Goal: Task Accomplishment & Management: Complete application form

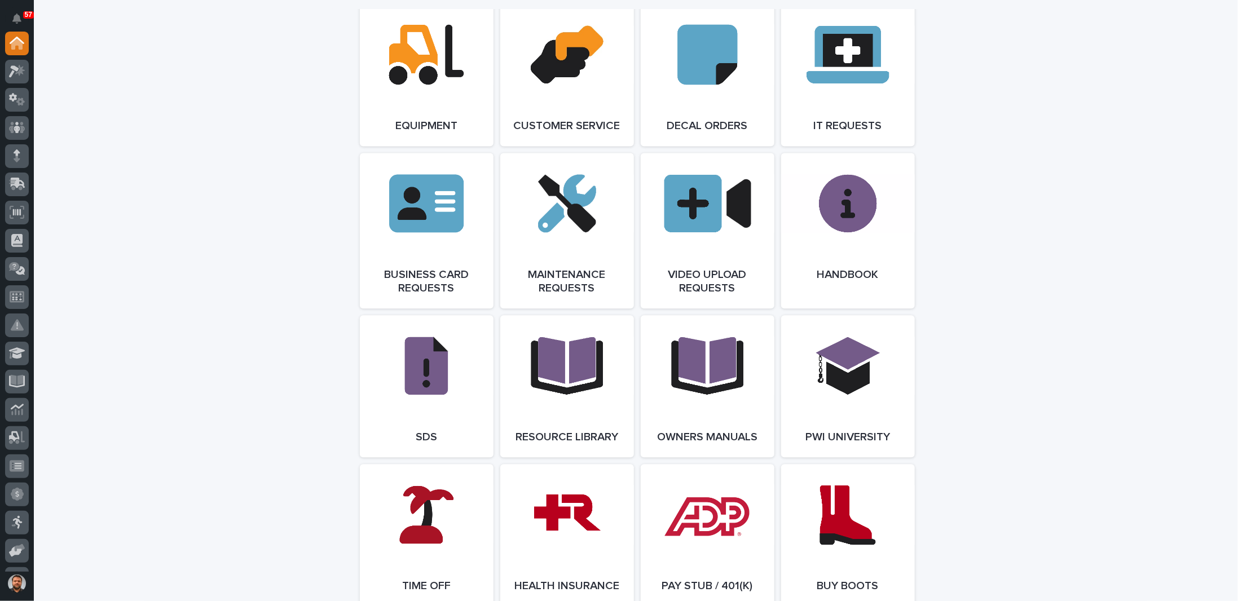
scroll to position [1647, 0]
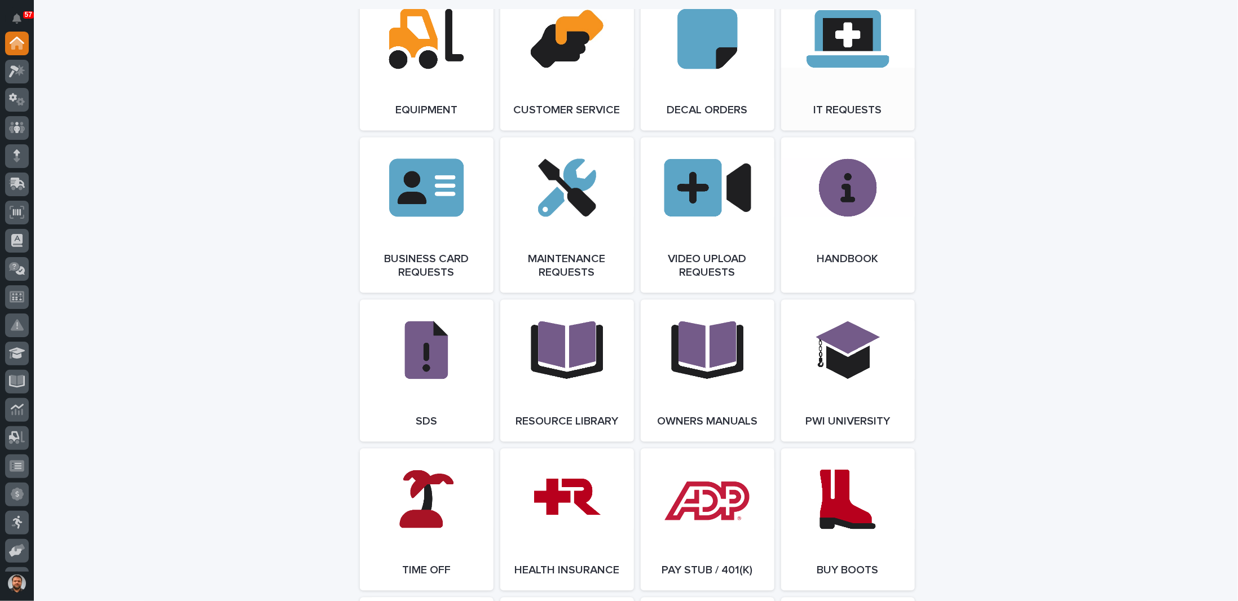
click at [838, 45] on link "Open Link" at bounding box center [848, 59] width 134 height 142
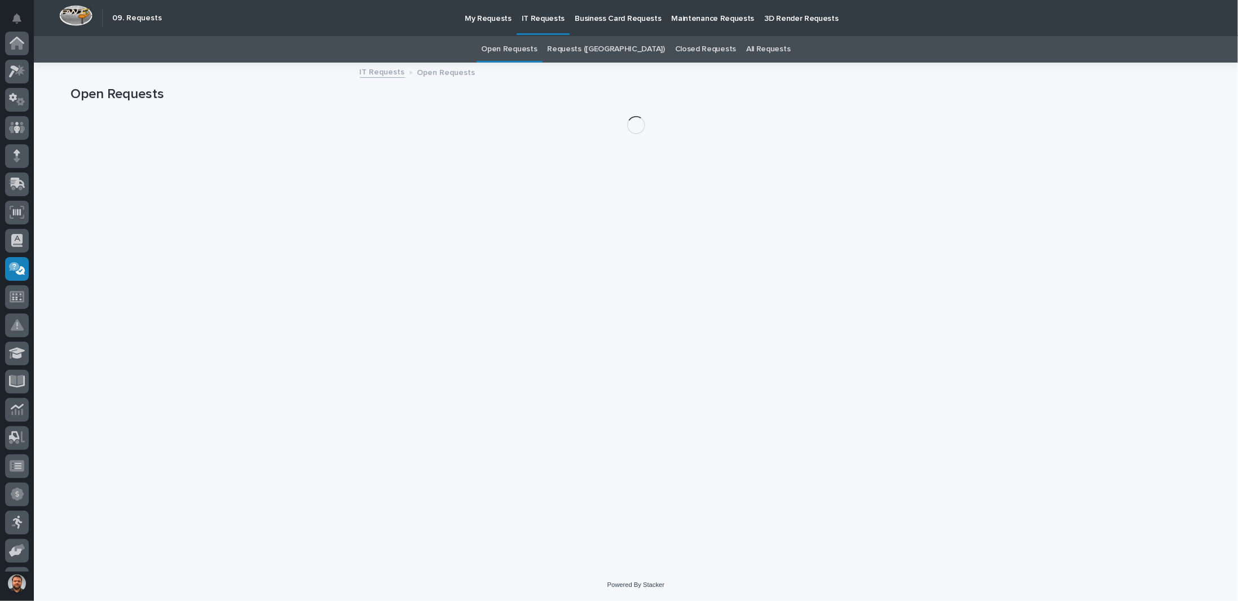
scroll to position [165, 0]
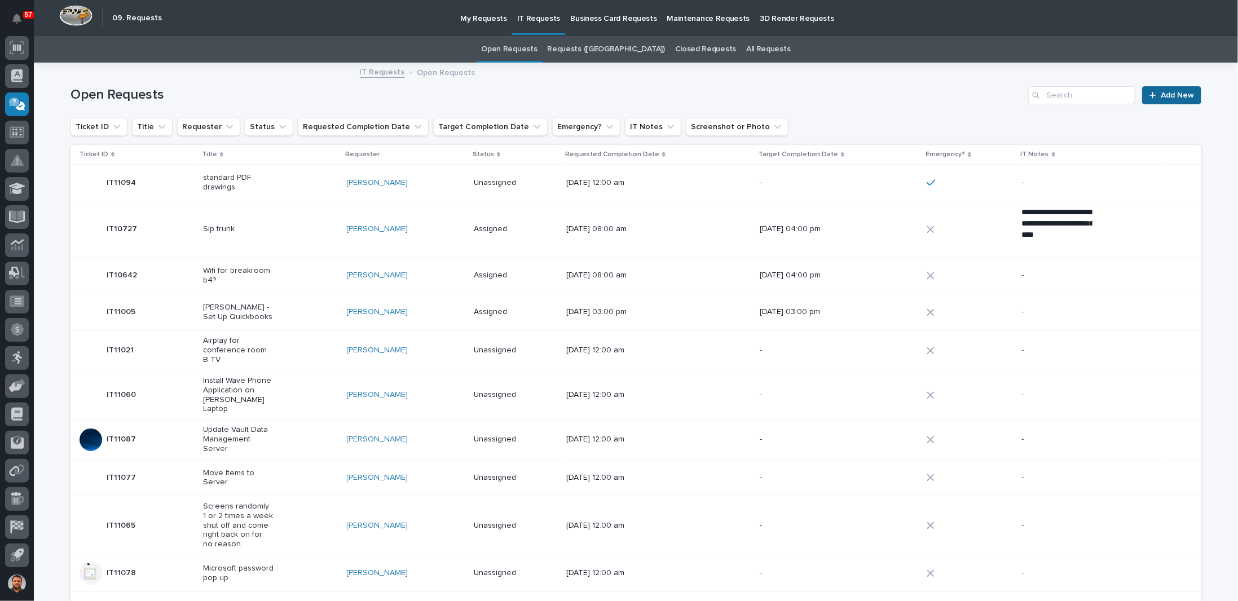
click at [1173, 91] on span "Add New" at bounding box center [1177, 95] width 33 height 8
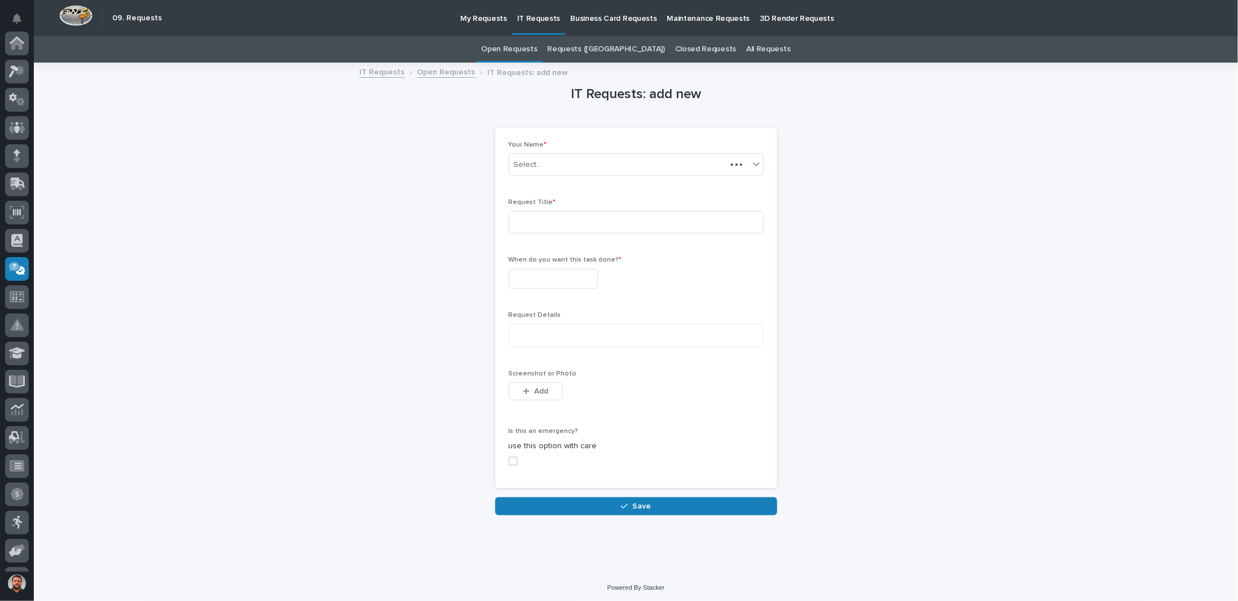
scroll to position [165, 0]
click at [561, 164] on div "Select..." at bounding box center [617, 165] width 217 height 19
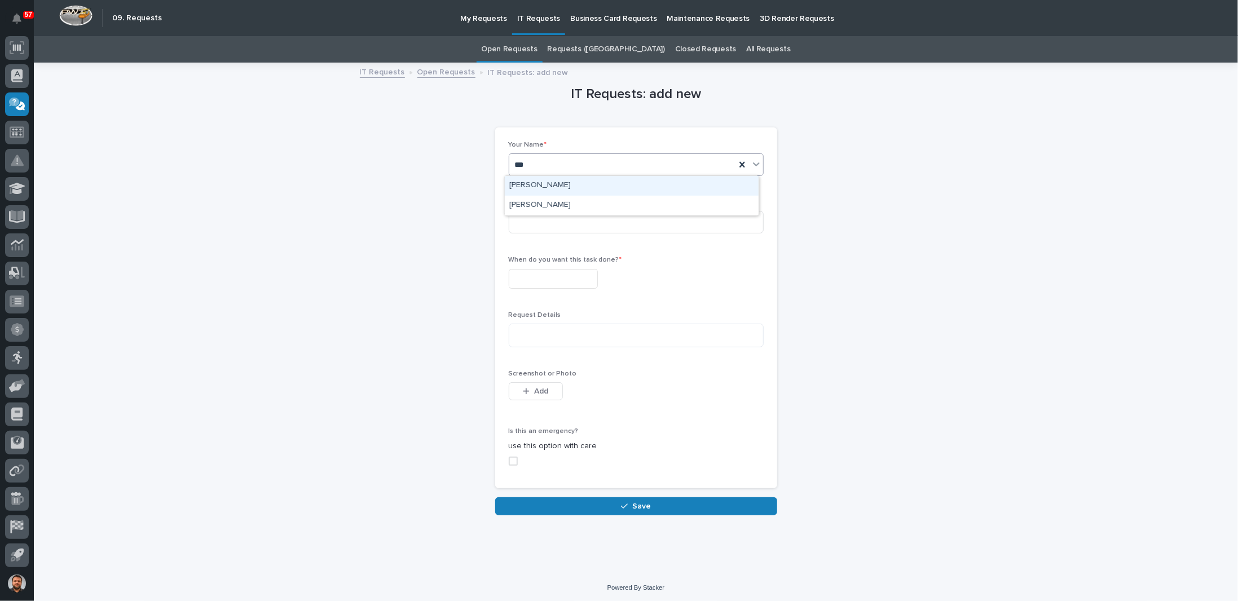
scroll to position [0, 0]
type input "******"
click at [524, 186] on div "[PERSON_NAME]" at bounding box center [632, 186] width 254 height 20
click at [540, 217] on input at bounding box center [636, 222] width 255 height 23
type input "New Moniters"
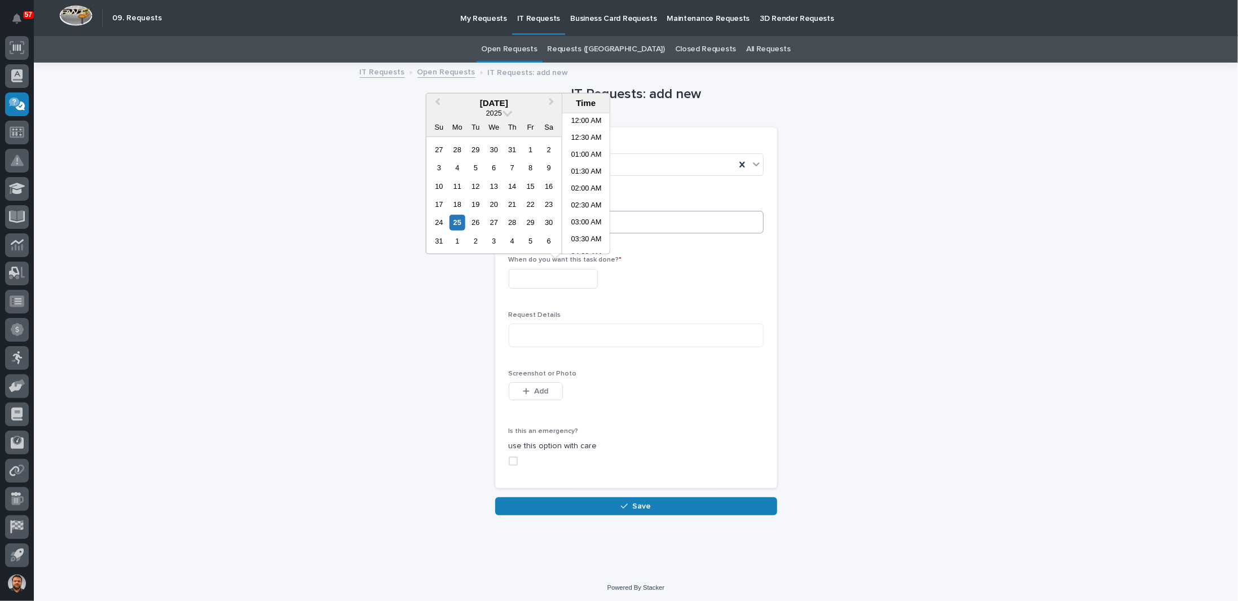
scroll to position [513, 0]
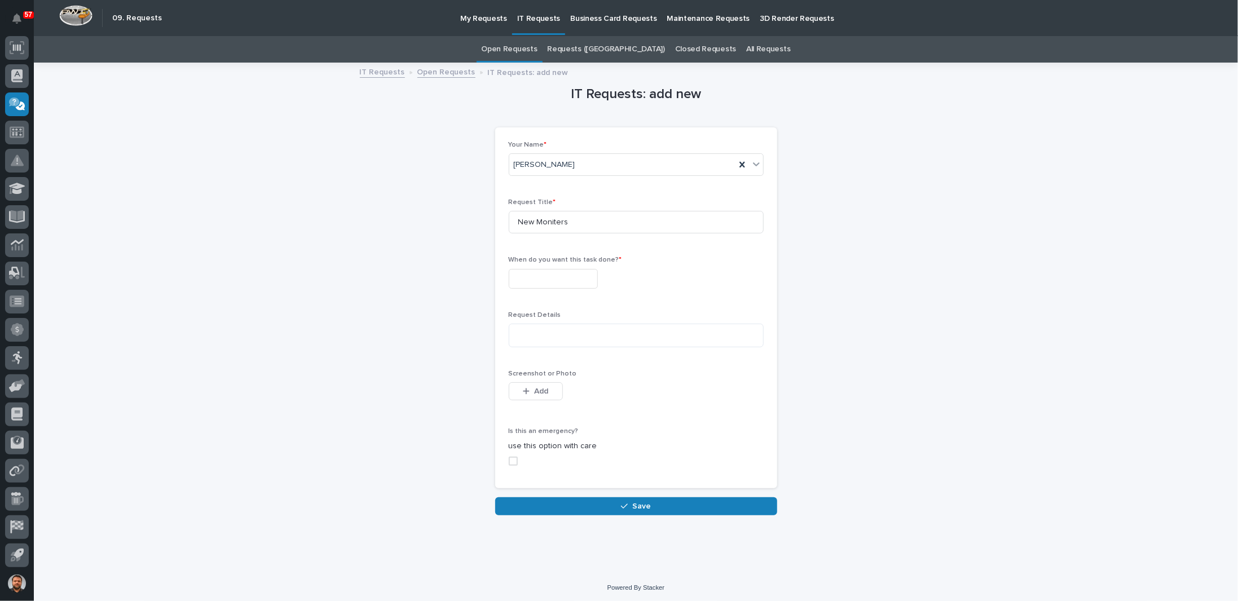
click at [364, 271] on div "IT Requests: add new Loading... Saving… Loading... Saving… Loading... Saving… Y…" at bounding box center [636, 290] width 1131 height 452
click at [538, 279] on input "text" at bounding box center [553, 279] width 89 height 20
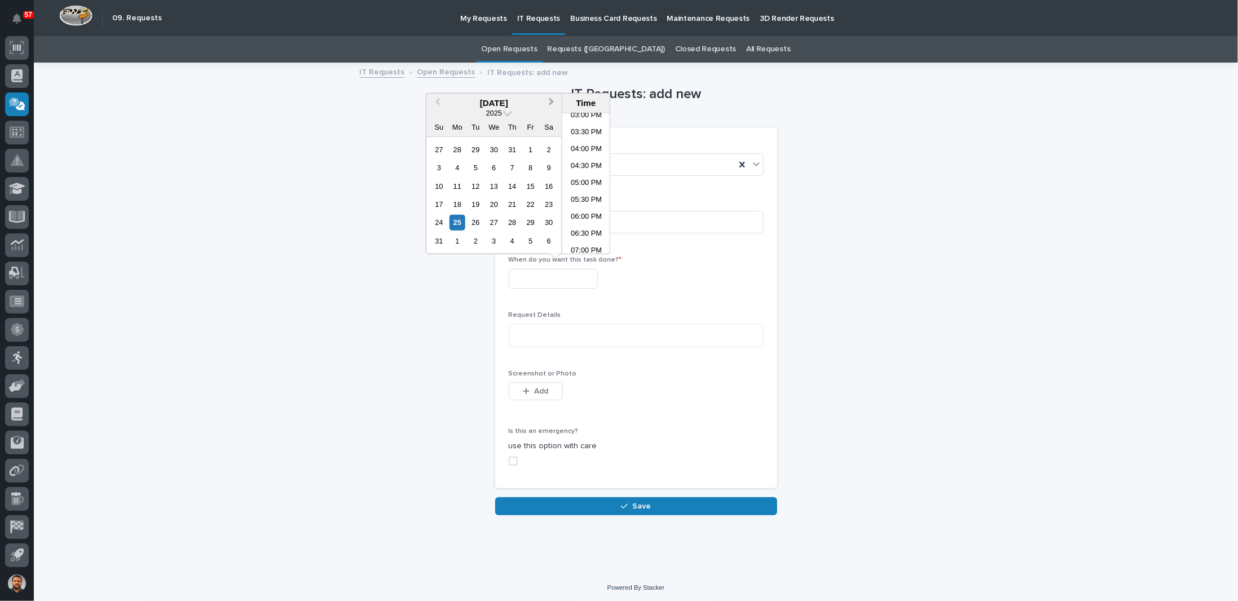
click at [552, 102] on span "Next Month" at bounding box center [552, 102] width 0 height 15
click at [529, 151] on div "3" at bounding box center [530, 149] width 15 height 15
type input "**********"
click at [570, 331] on textarea at bounding box center [636, 336] width 255 height 24
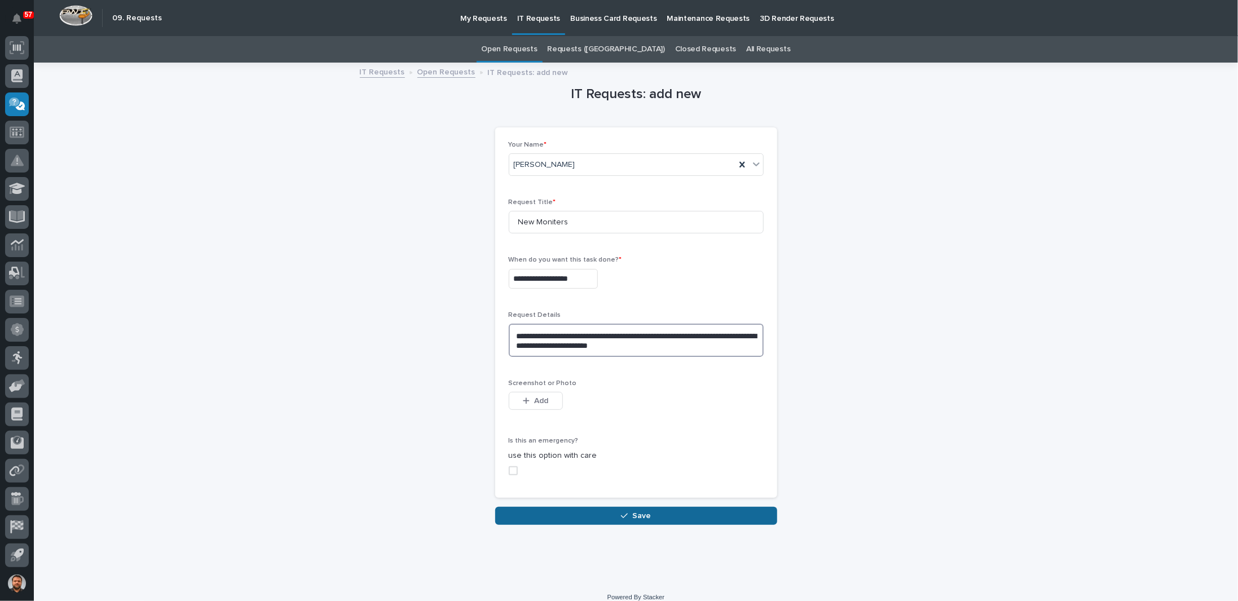
type textarea "**********"
click at [605, 512] on button "Save" at bounding box center [636, 516] width 282 height 18
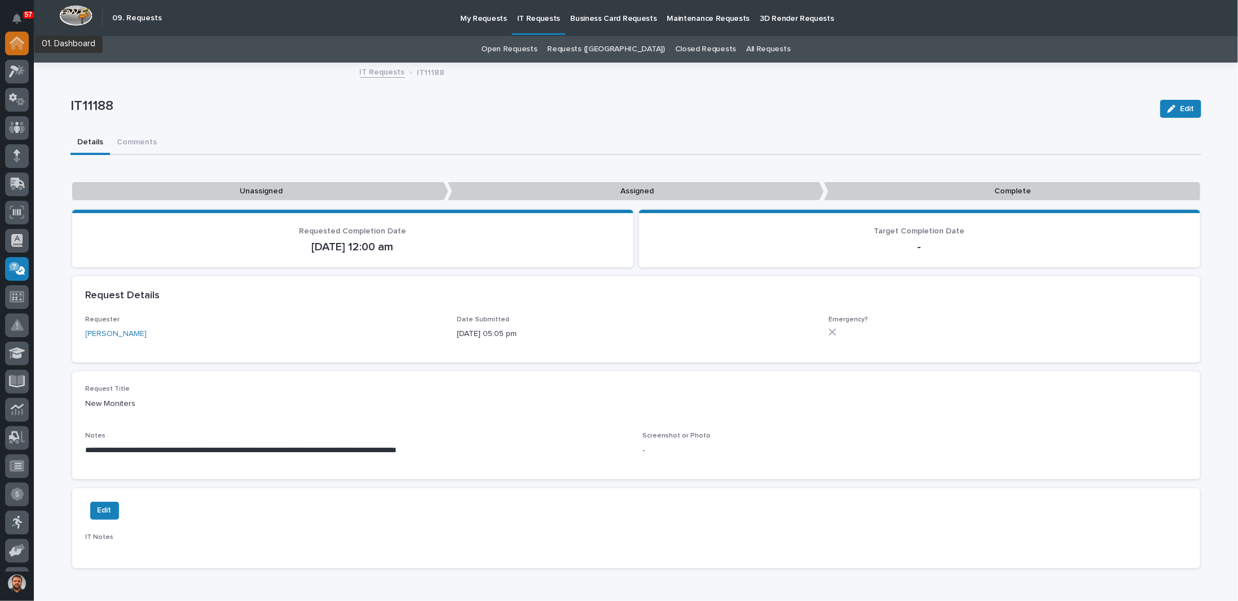
click at [16, 50] on div at bounding box center [17, 44] width 24 height 24
